Goal: Information Seeking & Learning: Learn about a topic

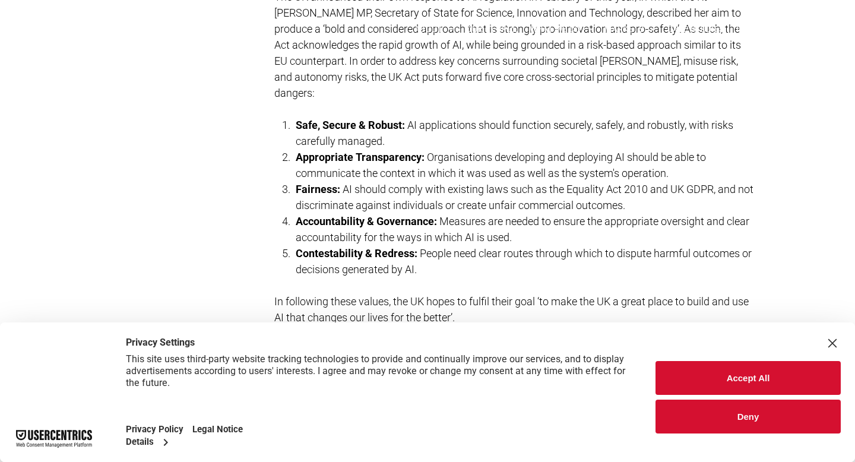
scroll to position [2274, 0]
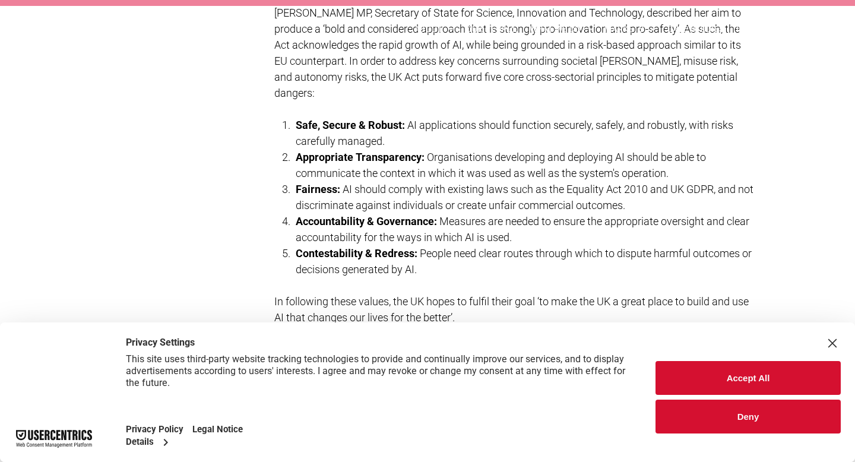
click at [782, 416] on button "Deny" at bounding box center [747, 416] width 185 height 34
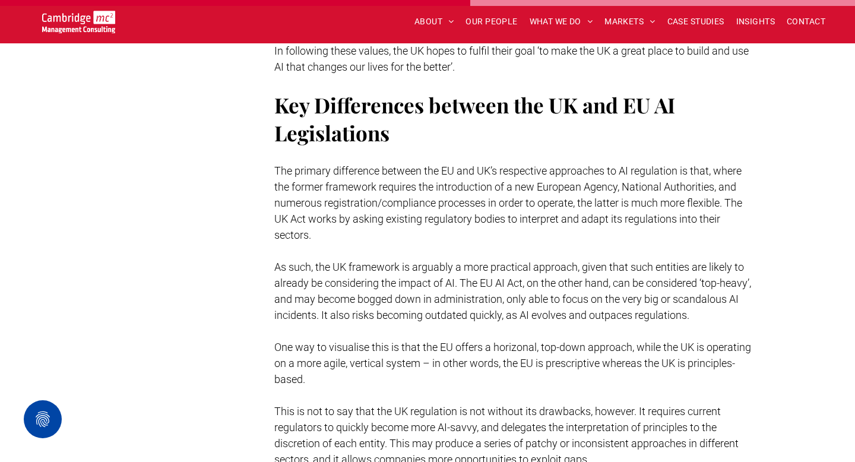
scroll to position [2528, 0]
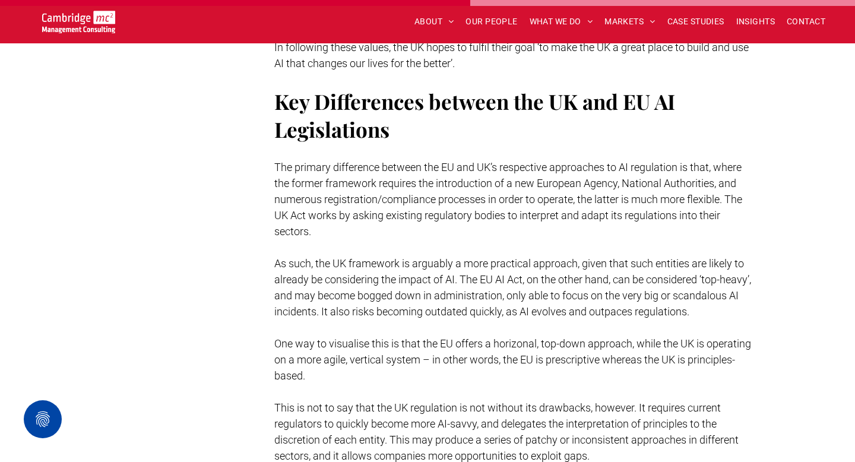
click at [275, 161] on span "The primary difference between the EU and UK’s respective approaches to AI regu…" at bounding box center [508, 199] width 468 height 77
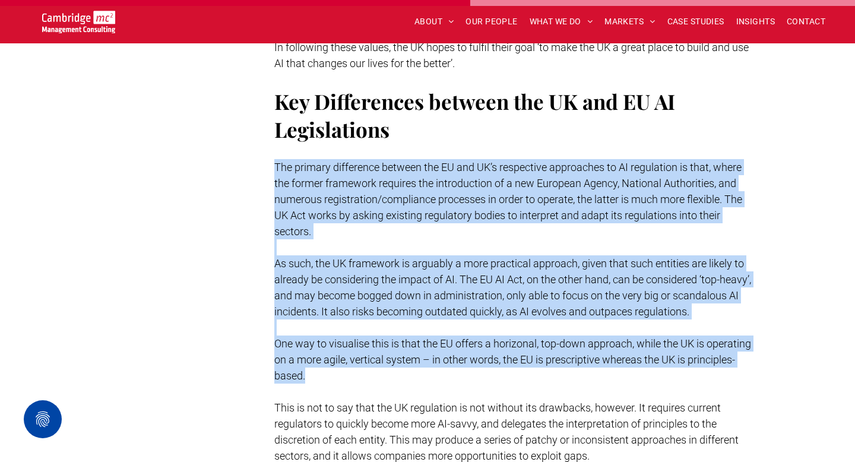
drag, startPoint x: 272, startPoint y: 143, endPoint x: 394, endPoint y: 378, distance: 264.6
copy div "Lor ipsumdo sitametcon adipisc eli SE doe TE’i utlaboreet doloremagn al EN admi…"
click at [394, 378] on p "One way to visualise this is that the EU offers a horizonal, top-down approach,…" at bounding box center [514, 359] width 480 height 48
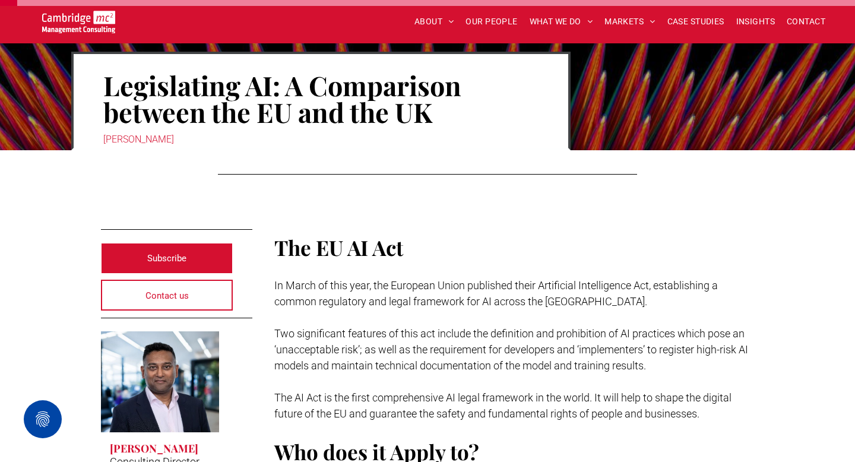
scroll to position [103, 0]
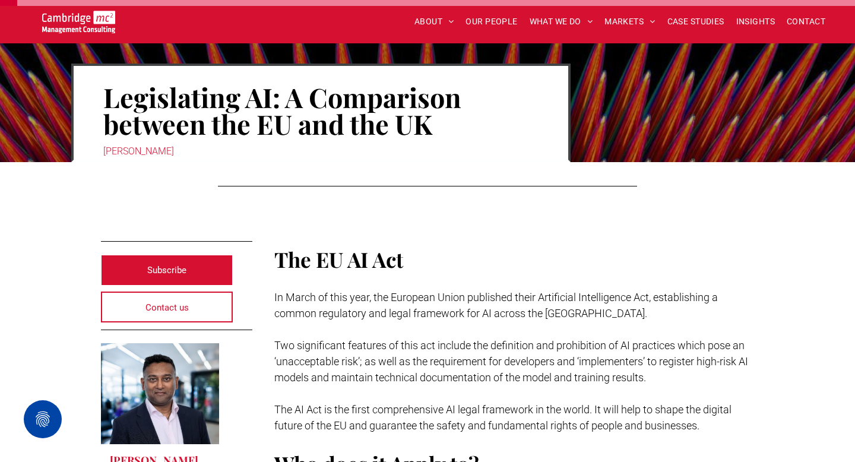
drag, startPoint x: 130, startPoint y: 151, endPoint x: 207, endPoint y: 149, distance: 76.6
click at [209, 150] on div "[PERSON_NAME]" at bounding box center [320, 151] width 435 height 17
copy div "Weerasinghe"
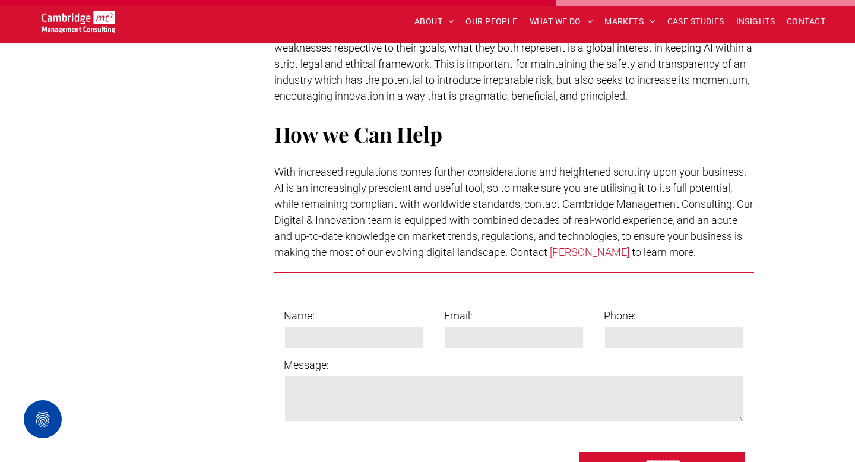
scroll to position [3021, 0]
